Goal: Task Accomplishment & Management: Manage account settings

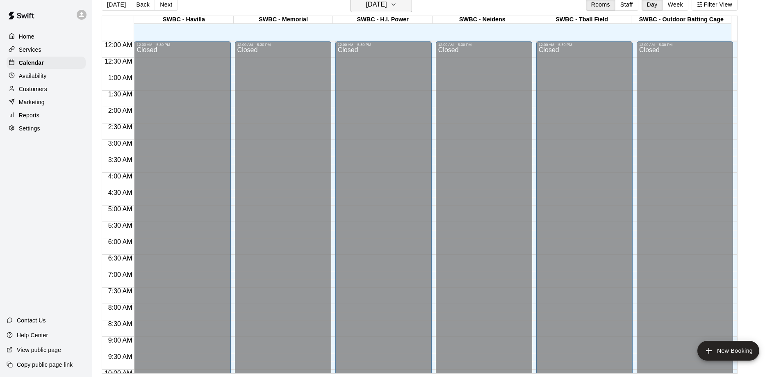
click at [370, 6] on h6 "[DATE]" at bounding box center [376, 4] width 21 height 11
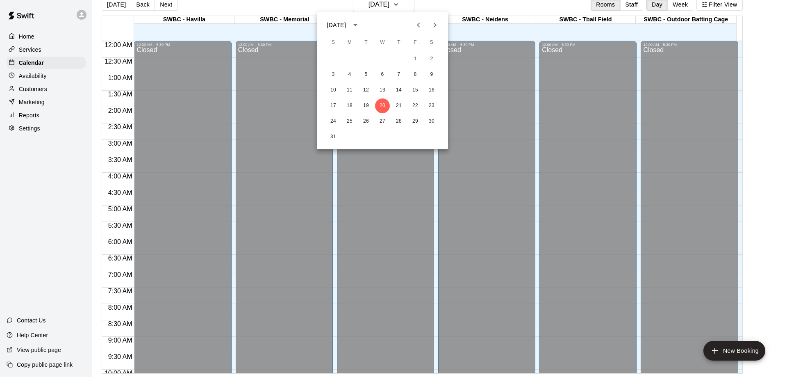
click at [371, 6] on div at bounding box center [393, 188] width 787 height 377
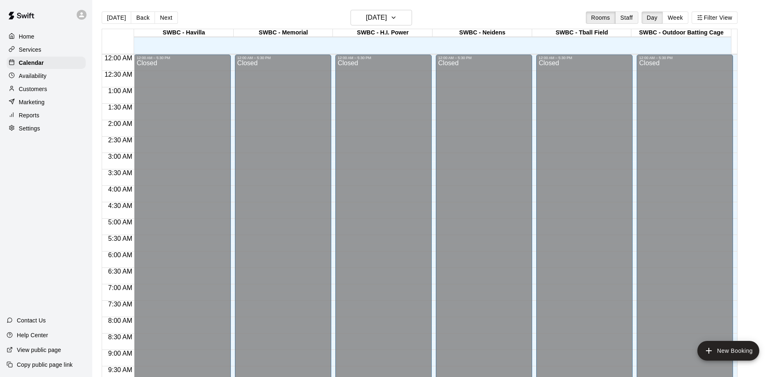
click at [630, 18] on button "Staff" at bounding box center [626, 17] width 23 height 12
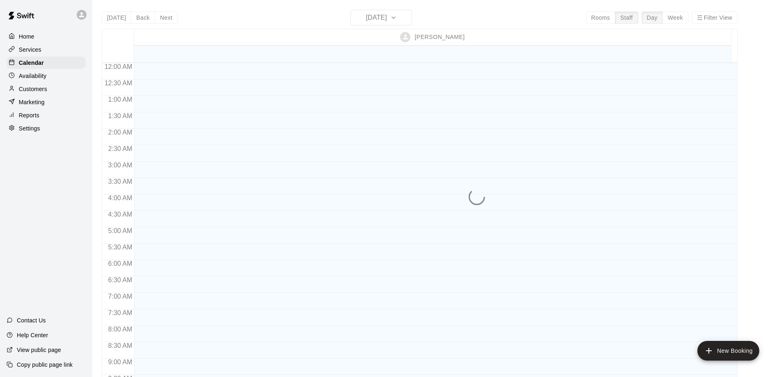
click at [593, 16] on div "[DATE] Back [DATE][DATE] Rooms Staff Day Week Filter View [PERSON_NAME] 20 Wed …" at bounding box center [420, 198] width 636 height 377
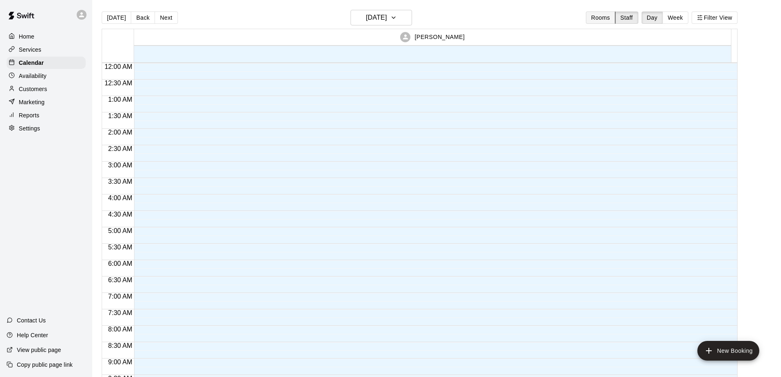
click at [601, 18] on button "Rooms" at bounding box center [601, 17] width 30 height 12
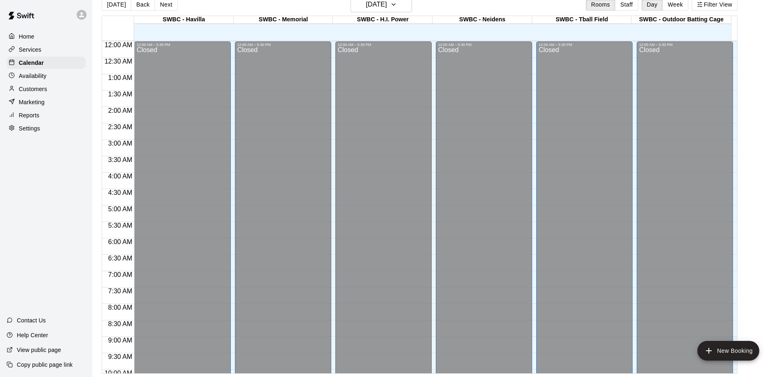
click at [686, 6] on button "Week" at bounding box center [675, 4] width 26 height 12
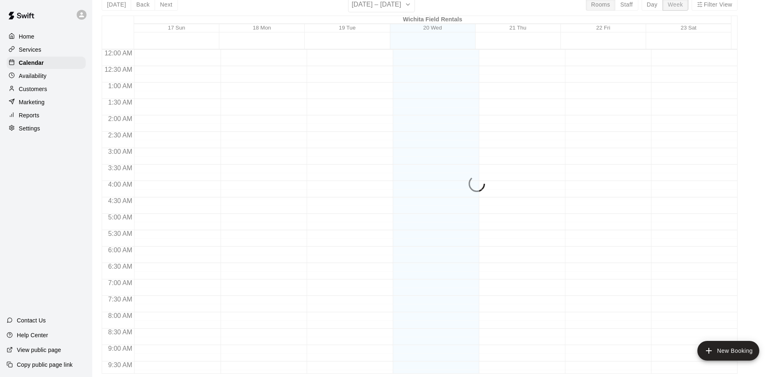
scroll to position [465, 0]
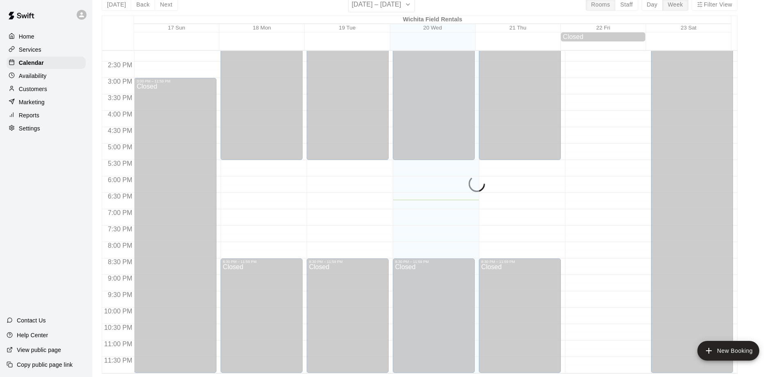
click at [661, 7] on div "[DATE] Back Next [DATE] – [DATE] Rooms Staff Day Week Filter View [GEOGRAPHIC_D…" at bounding box center [420, 185] width 636 height 377
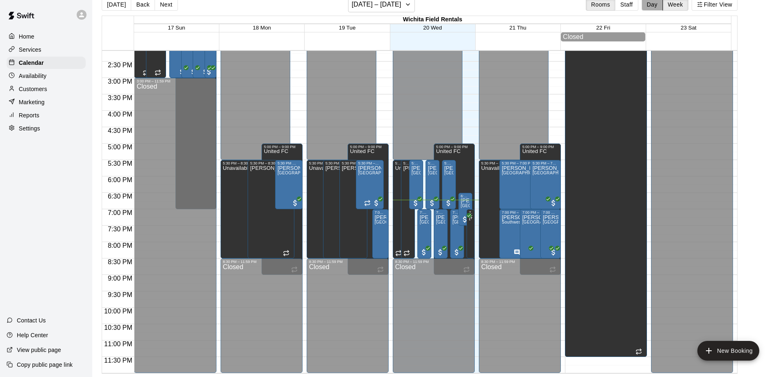
click at [660, 4] on button "Day" at bounding box center [652, 4] width 21 height 12
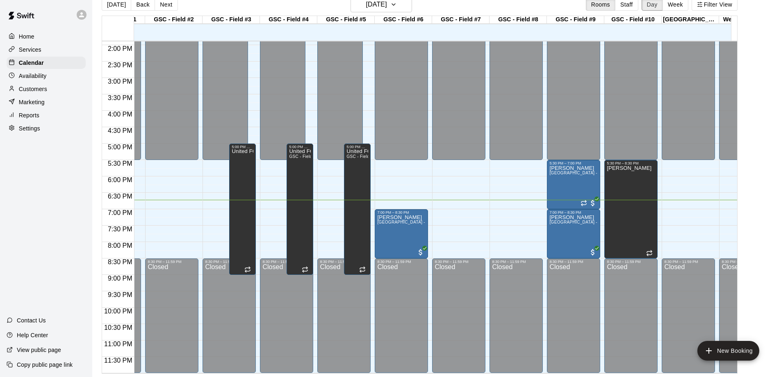
scroll to position [0, 397]
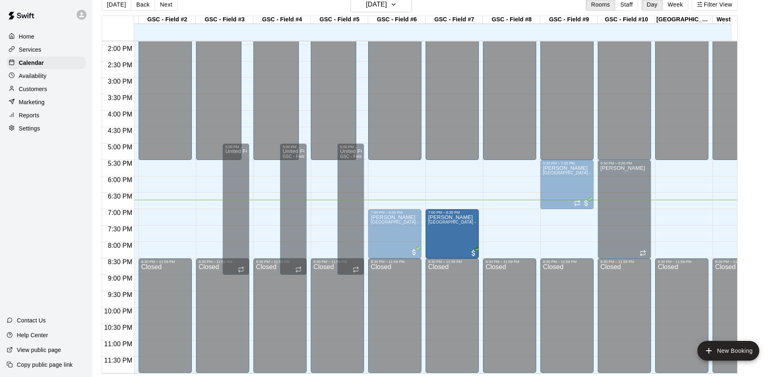
drag, startPoint x: 475, startPoint y: 212, endPoint x: 466, endPoint y: 228, distance: 18.2
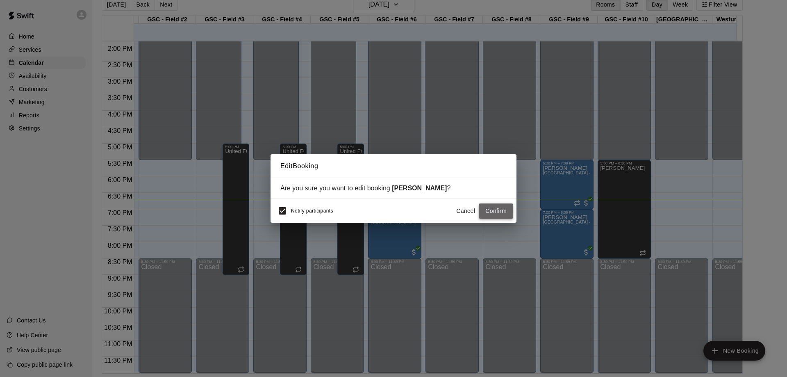
click at [505, 207] on button "Confirm" at bounding box center [496, 210] width 34 height 15
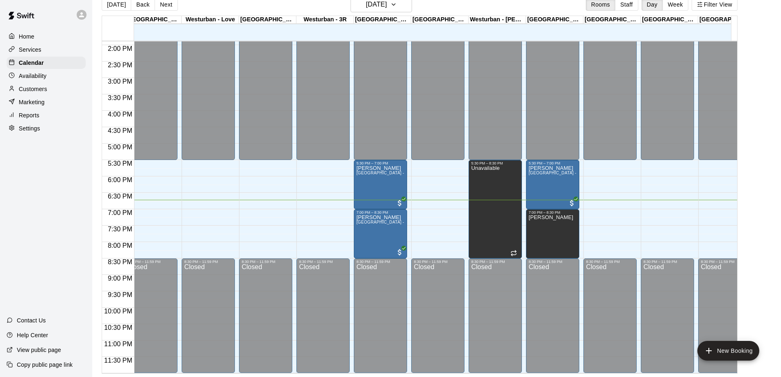
scroll to position [0, 0]
